Goal: Task Accomplishment & Management: Manage account settings

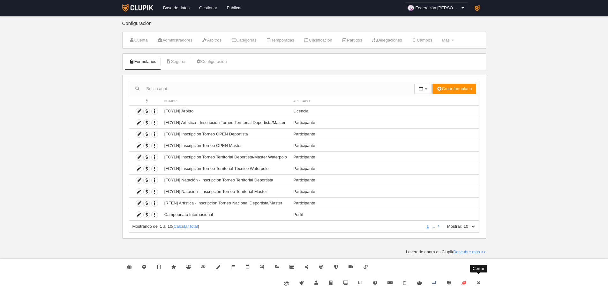
drag, startPoint x: 482, startPoint y: 283, endPoint x: 477, endPoint y: 280, distance: 6.0
click at [482, 283] on link "Cerrar" at bounding box center [478, 283] width 15 height 16
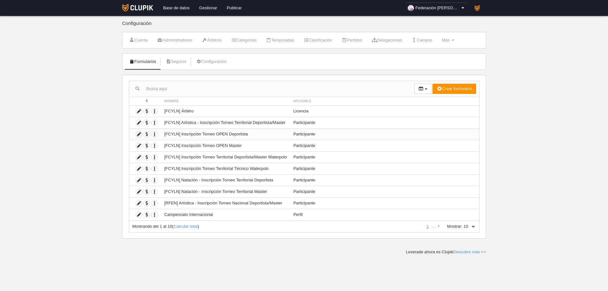
click at [138, 136] on icon at bounding box center [139, 134] width 6 height 6
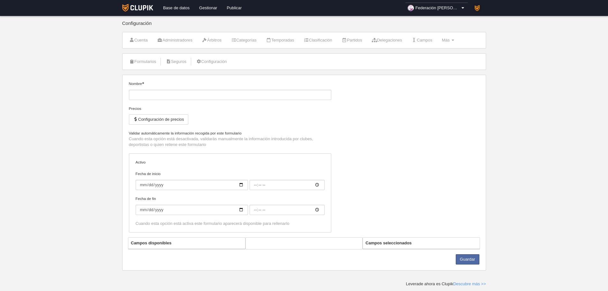
type input "[FCYLN] Inscripción Torneo OPEN Deportista"
checkbox input "true"
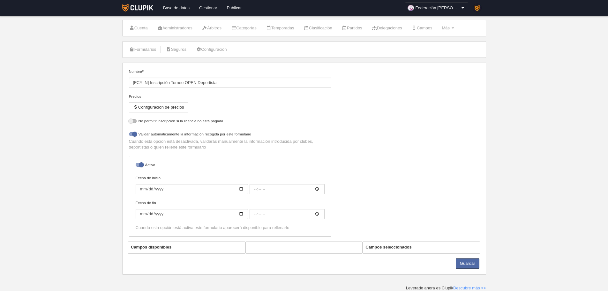
select select "selected"
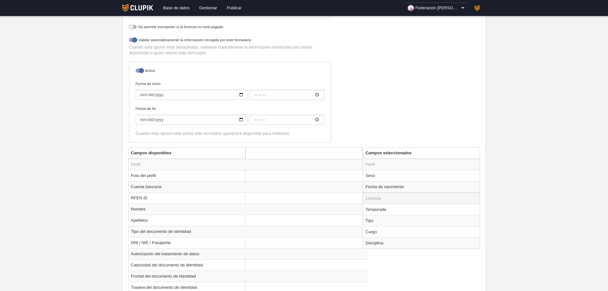
scroll to position [133, 0]
click at [399, 240] on td "Disciplina" at bounding box center [421, 241] width 117 height 11
radio input "true"
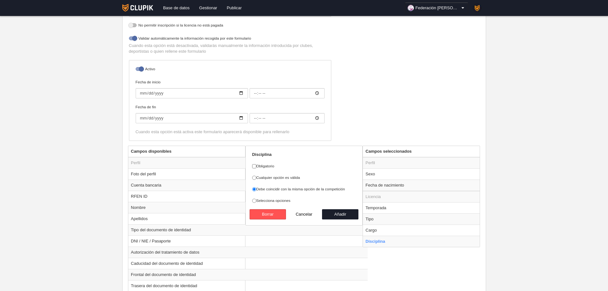
scroll to position [0, 0]
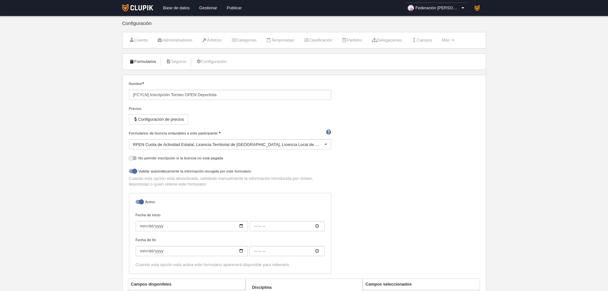
click at [143, 58] on link "Formularios" at bounding box center [143, 62] width 34 height 10
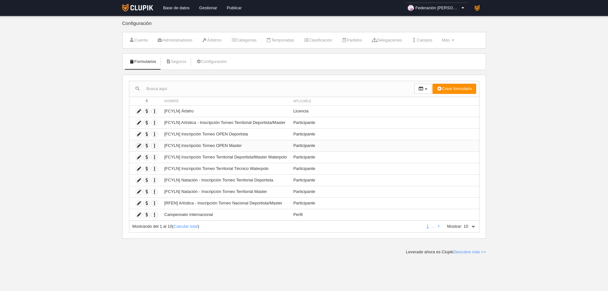
click at [138, 148] on icon at bounding box center [139, 146] width 6 height 6
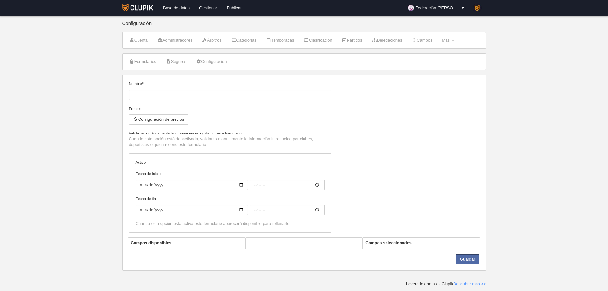
type input "[FCYLN] Inscripción Torneo OPEN Master"
checkbox input "true"
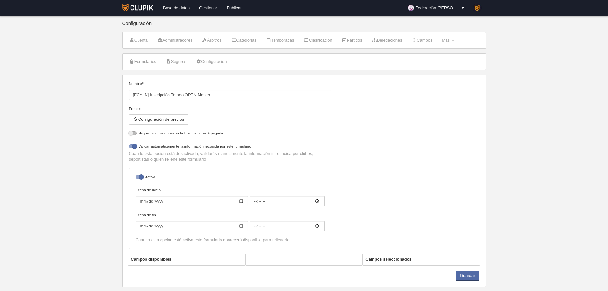
select select "selected"
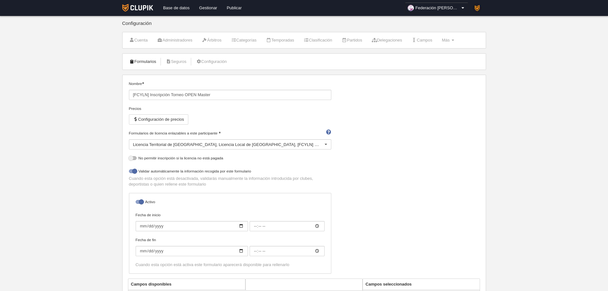
click at [140, 59] on link "Formularios" at bounding box center [143, 62] width 34 height 10
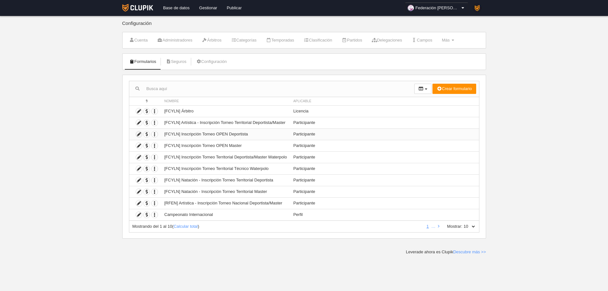
click at [139, 137] on icon at bounding box center [139, 134] width 6 height 6
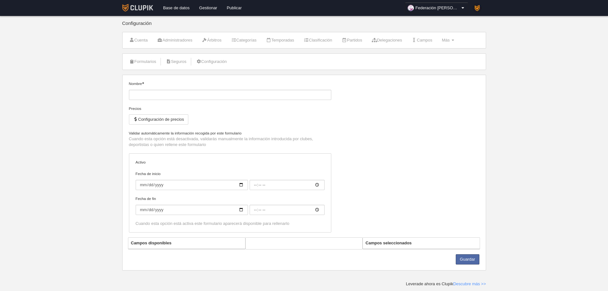
type input "[FCYLN] Inscripción Torneo OPEN Deportista"
checkbox input "true"
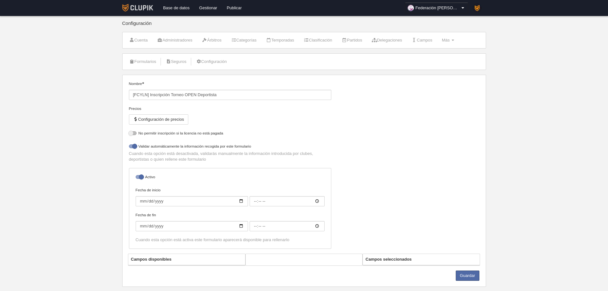
select select "selected"
